Goal: Task Accomplishment & Management: Manage account settings

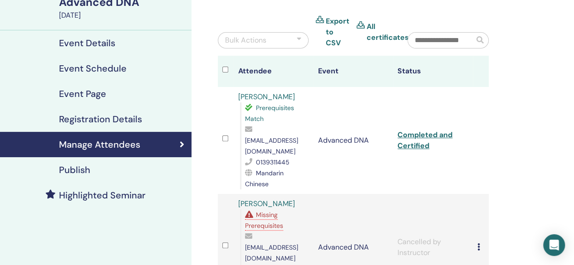
scroll to position [91, 0]
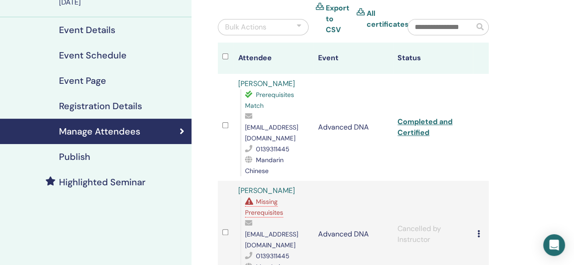
click at [257, 198] on span "Missing Prerequisites" at bounding box center [264, 207] width 38 height 19
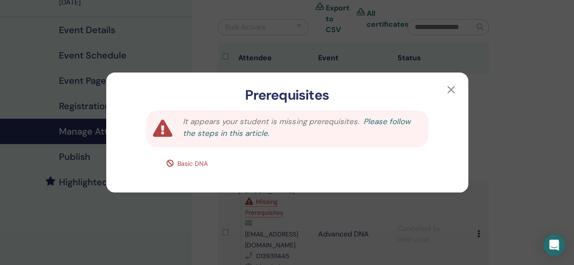
click at [223, 134] on link "Please follow the steps in this article." at bounding box center [296, 128] width 227 height 22
click at [452, 91] on button "button" at bounding box center [451, 90] width 15 height 15
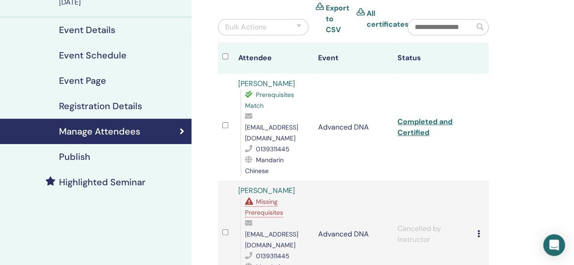
scroll to position [136, 0]
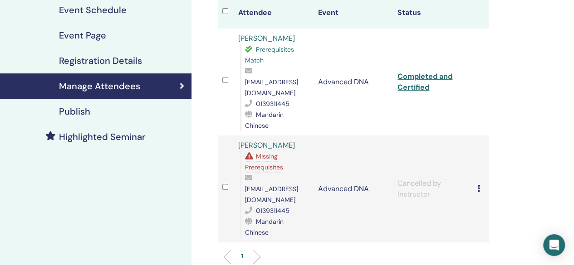
click at [479, 184] on div "Cancel Registration Do not auto-certify Mark as Paid Mark as Unpaid Mark as Abs…" at bounding box center [480, 189] width 7 height 11
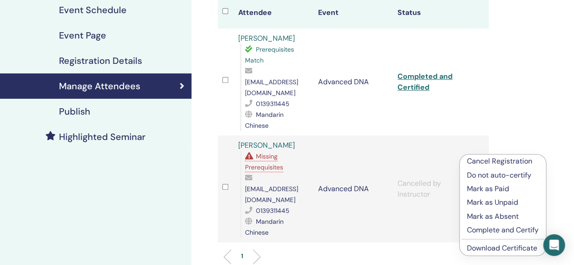
click at [476, 156] on p "Cancel Registration" at bounding box center [503, 161] width 72 height 11
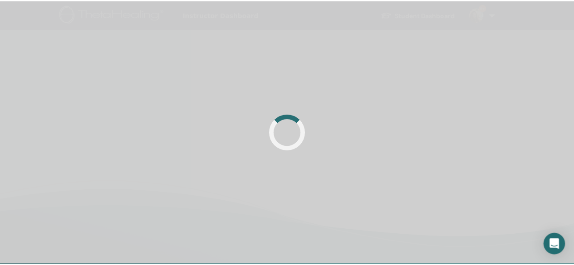
scroll to position [136, 0]
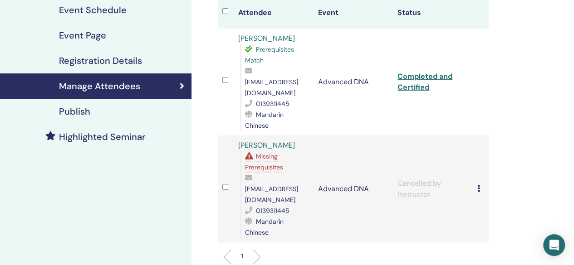
click at [224, 182] on div at bounding box center [225, 188] width 7 height 13
click at [478, 185] on icon at bounding box center [478, 188] width 3 height 7
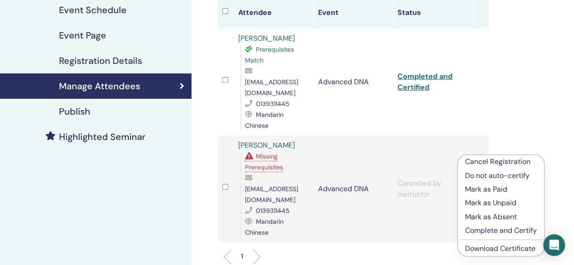
click at [513, 94] on div "Manage Attendees Bulk Actions Export to CSV All certificates Attendee Event Sta…" at bounding box center [382, 149] width 382 height 512
